Goal: Information Seeking & Learning: Learn about a topic

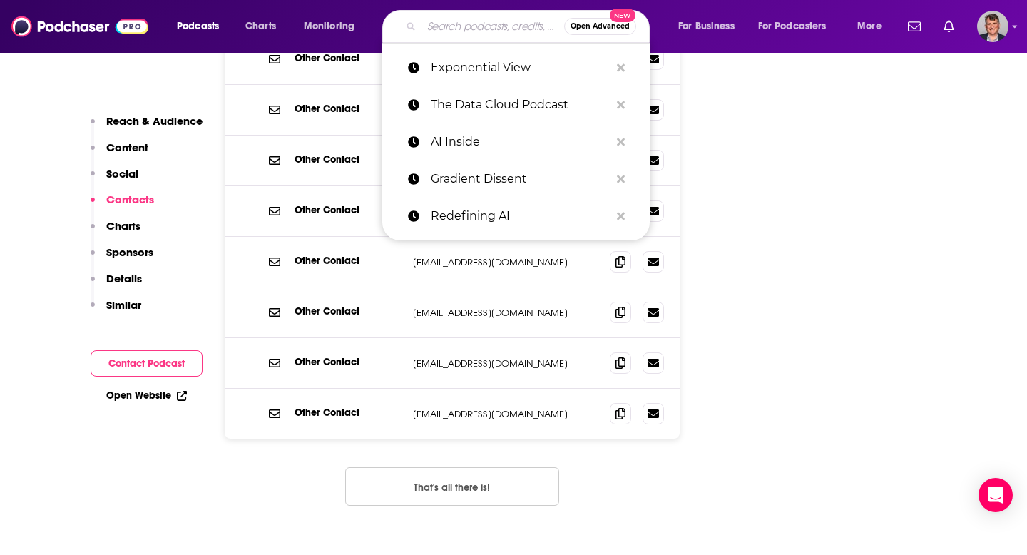
click at [500, 26] on input "Search podcasts, credits, & more..." at bounding box center [492, 26] width 143 height 23
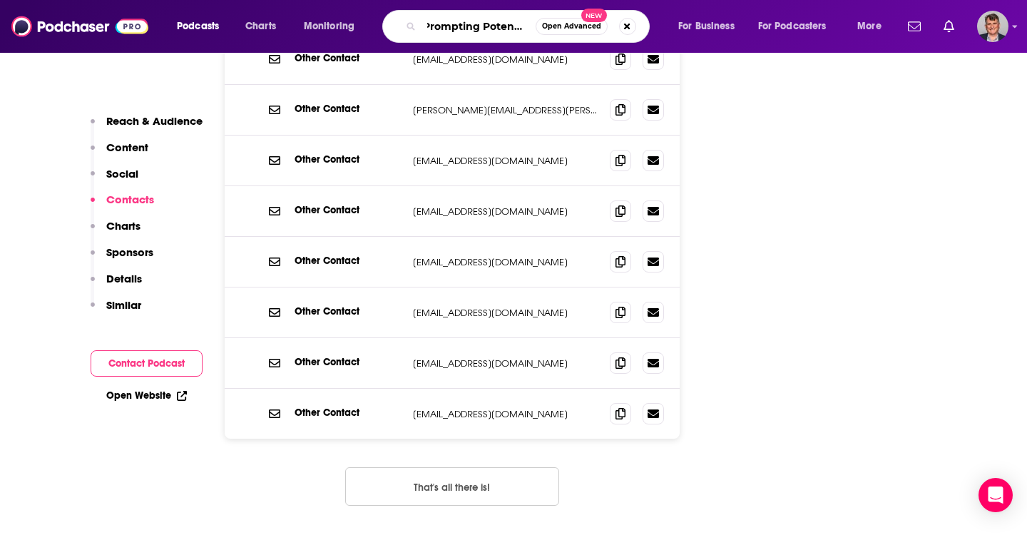
type input "Prompting Potential"
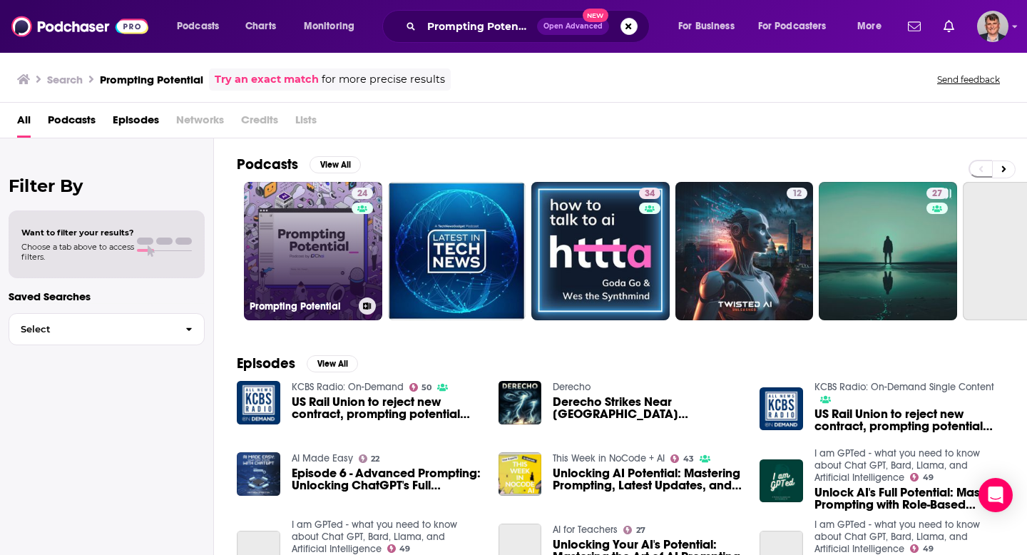
click at [359, 291] on link "24 Prompting Potential" at bounding box center [313, 251] width 138 height 138
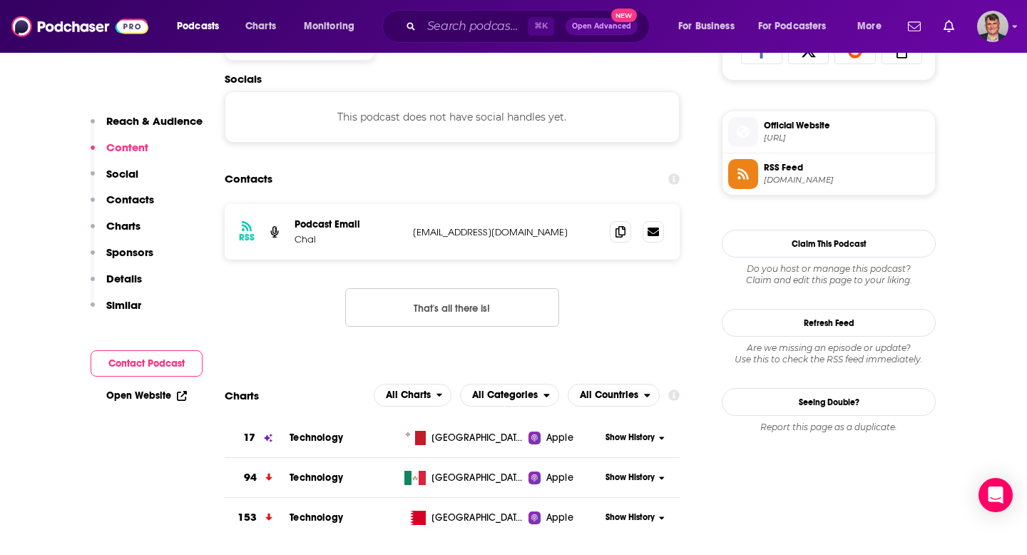
scroll to position [1041, 0]
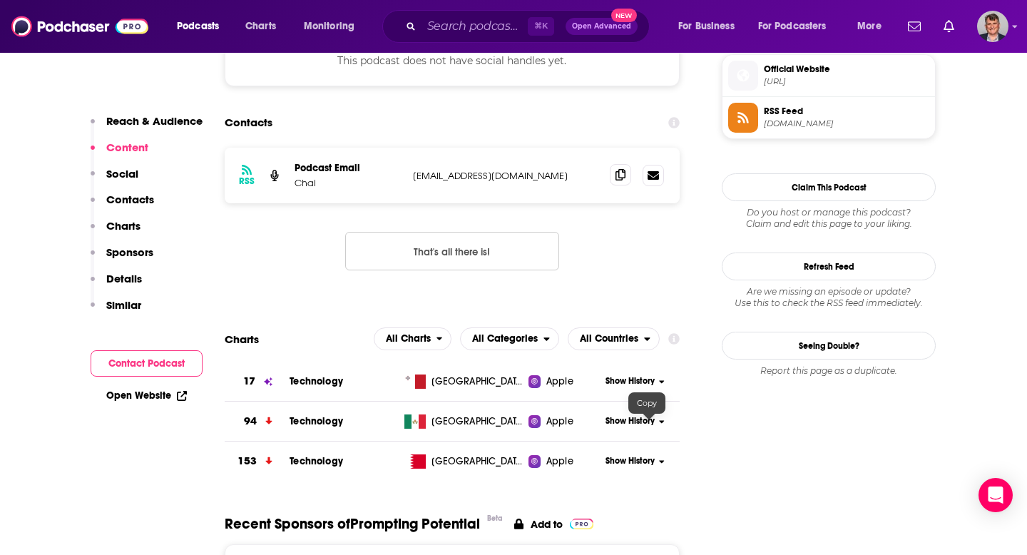
click at [625, 180] on icon at bounding box center [620, 174] width 10 height 11
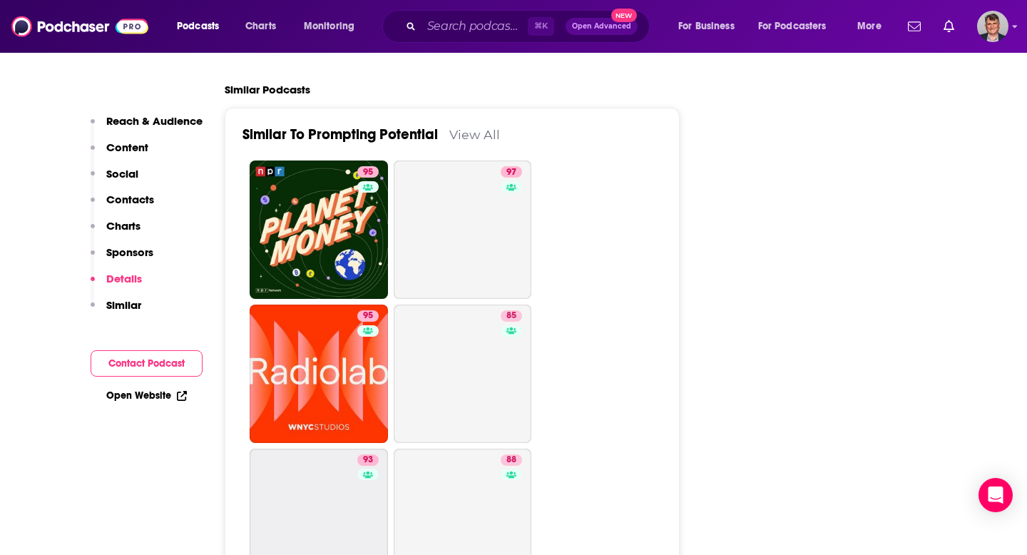
scroll to position [1965, 0]
